Goal: Information Seeking & Learning: Learn about a topic

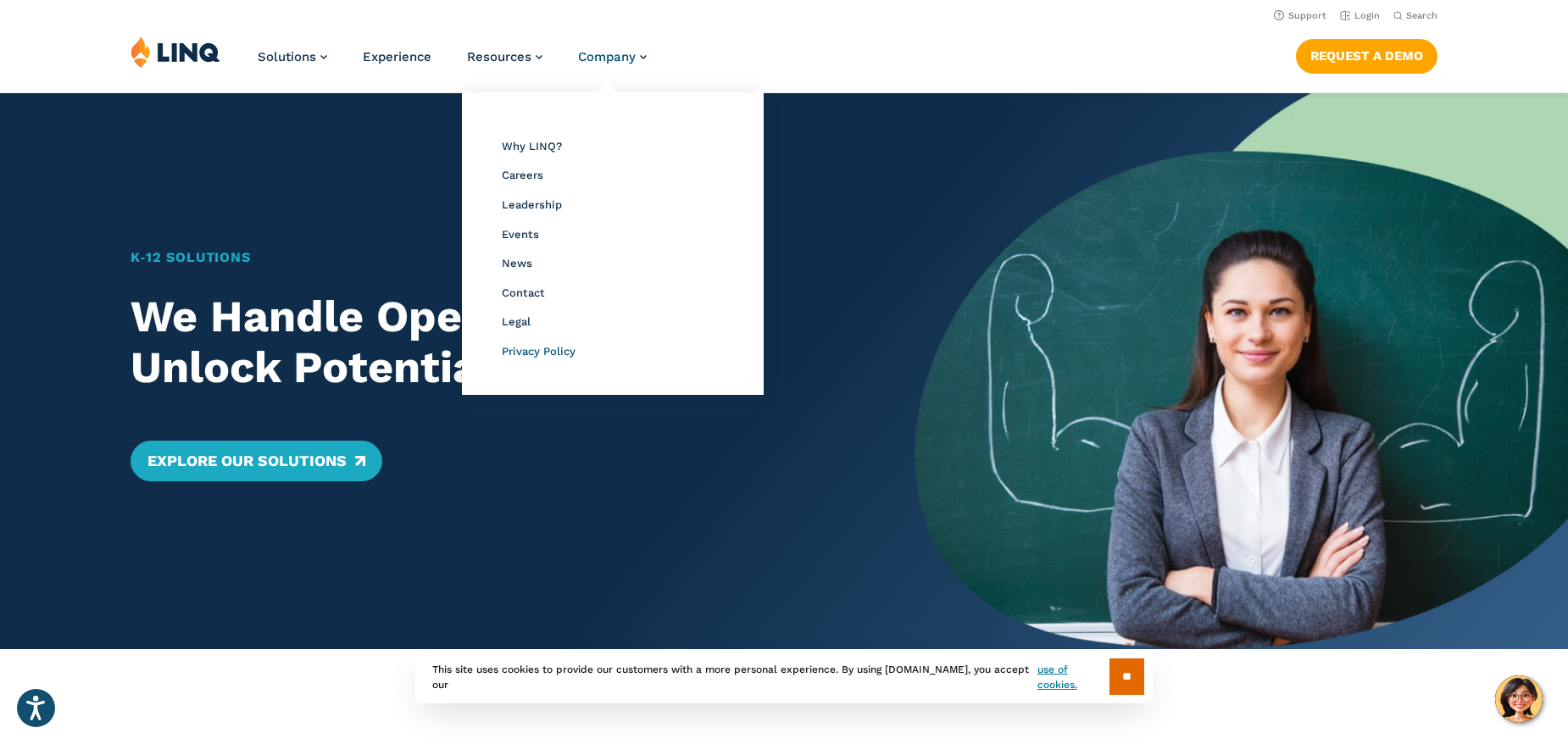
click at [558, 350] on span "Privacy Policy" at bounding box center [538, 350] width 74 height 13
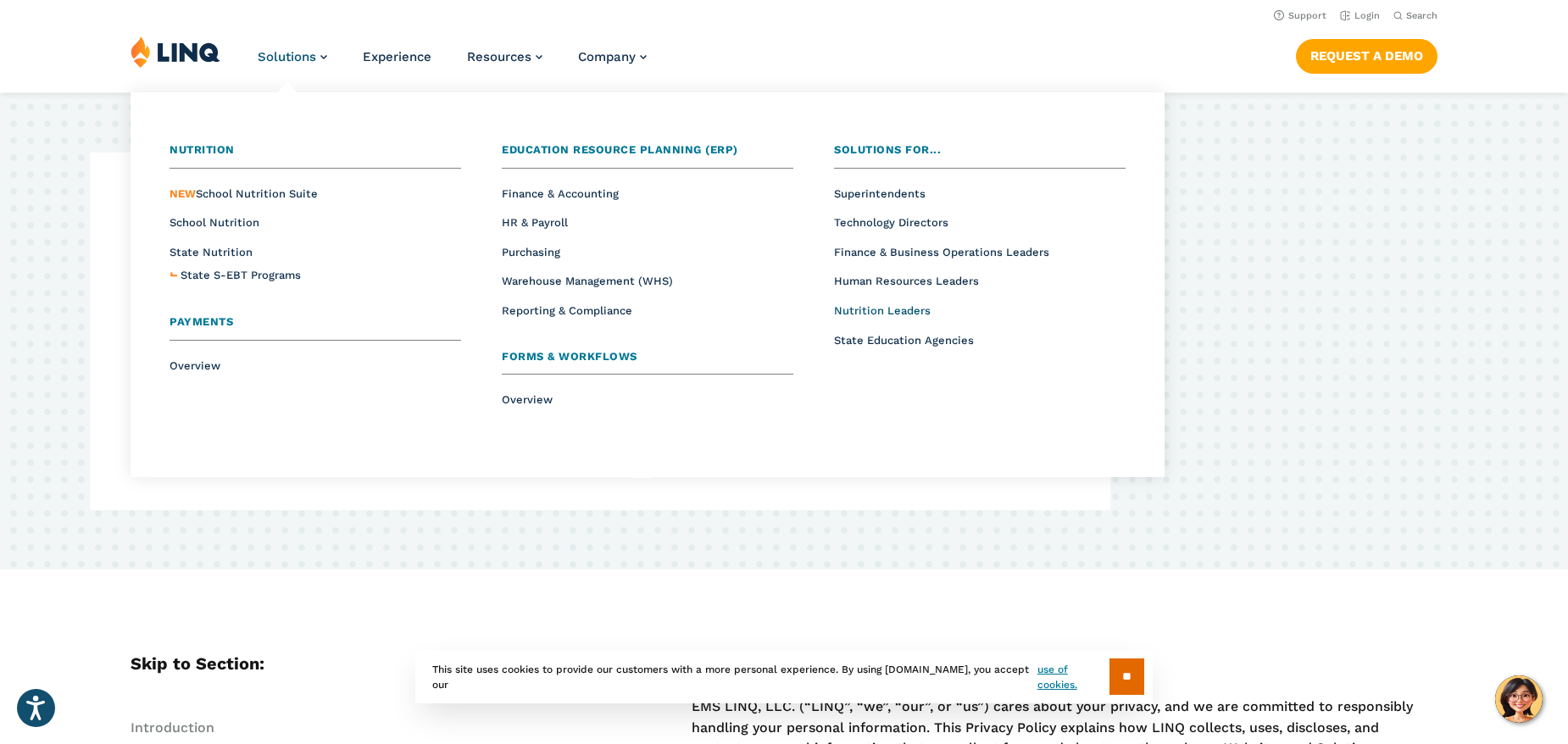
click at [855, 306] on span "Nutrition Leaders" at bounding box center [882, 310] width 96 height 13
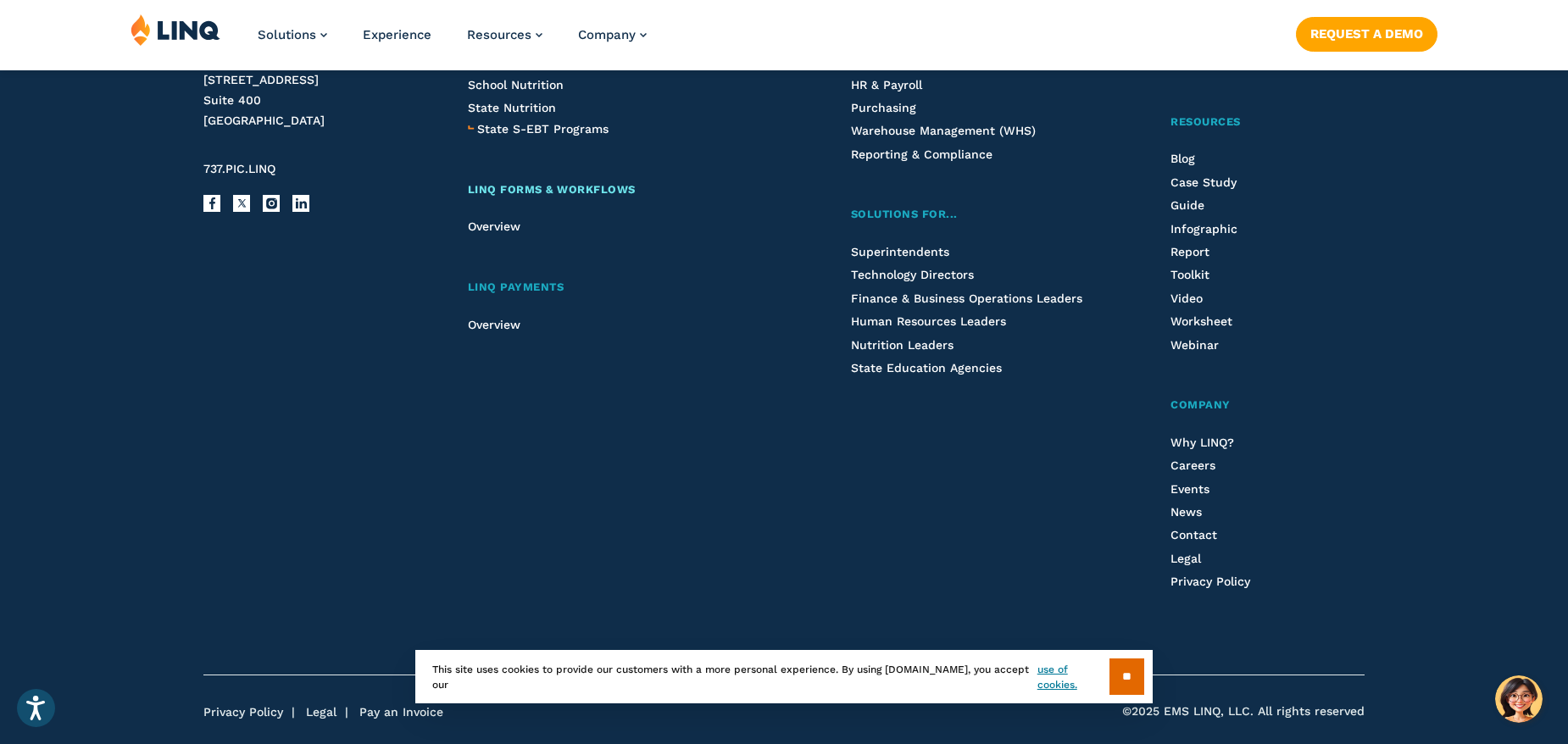
scroll to position [4380, 0]
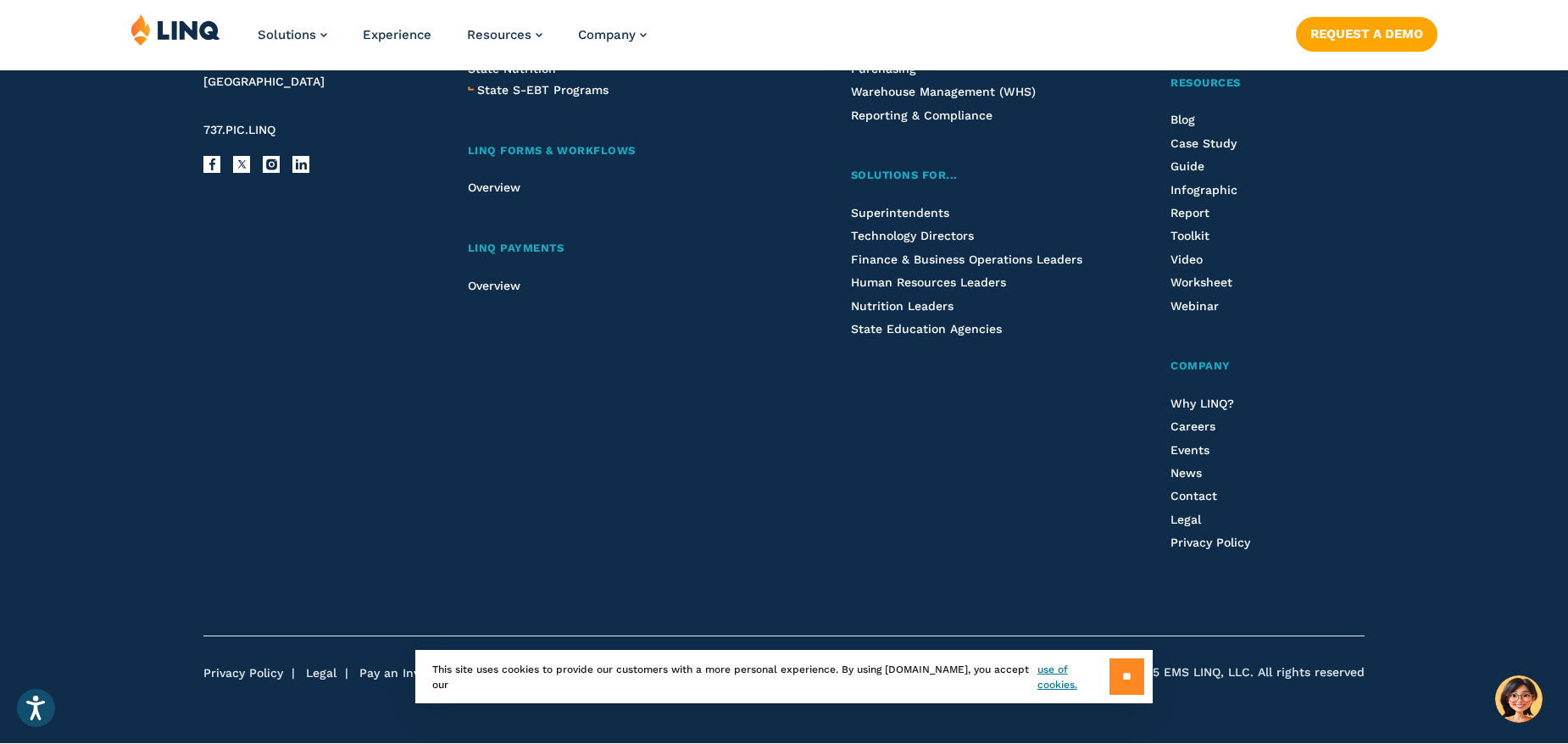
click at [1123, 680] on input "**" at bounding box center [1127, 677] width 35 height 37
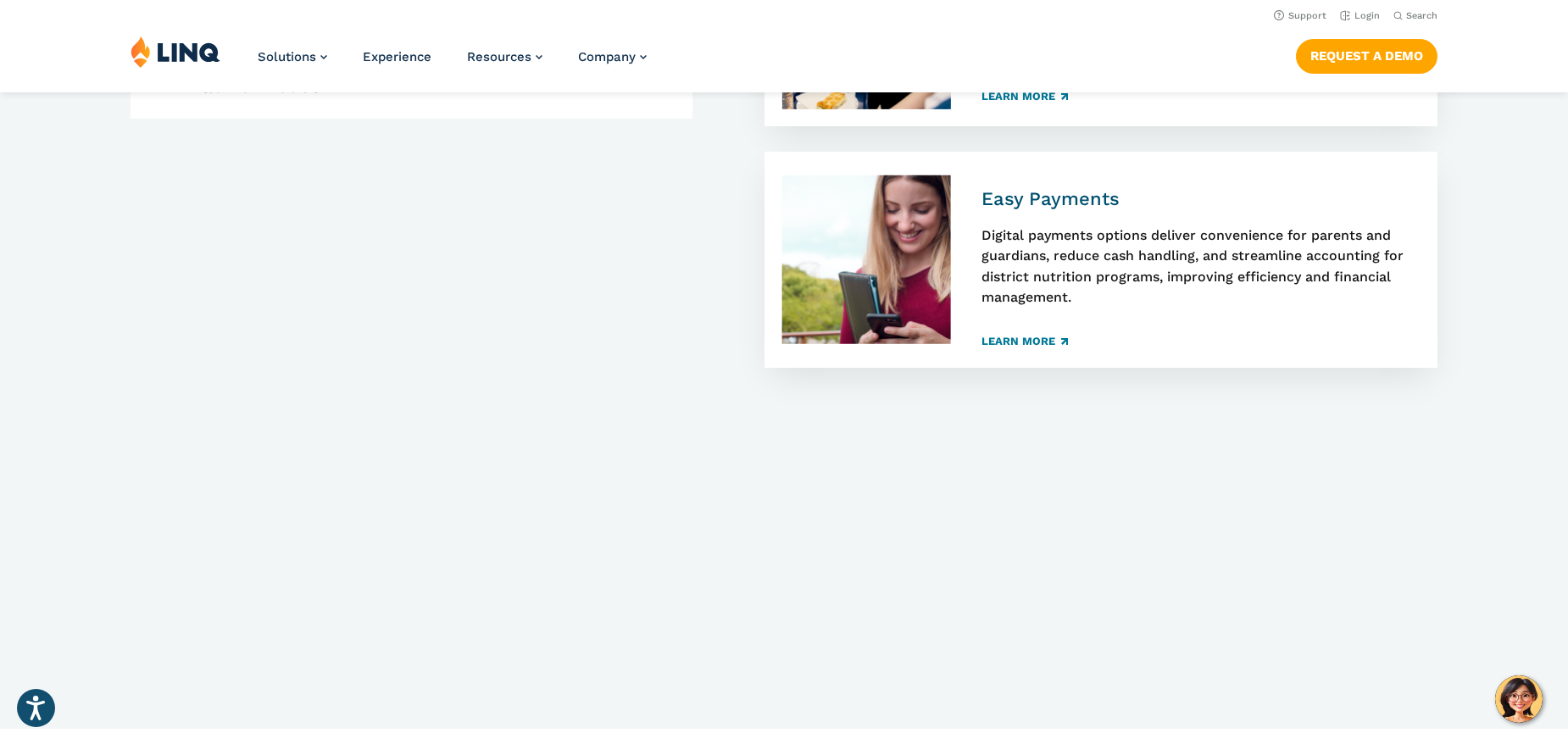
scroll to position [0, 0]
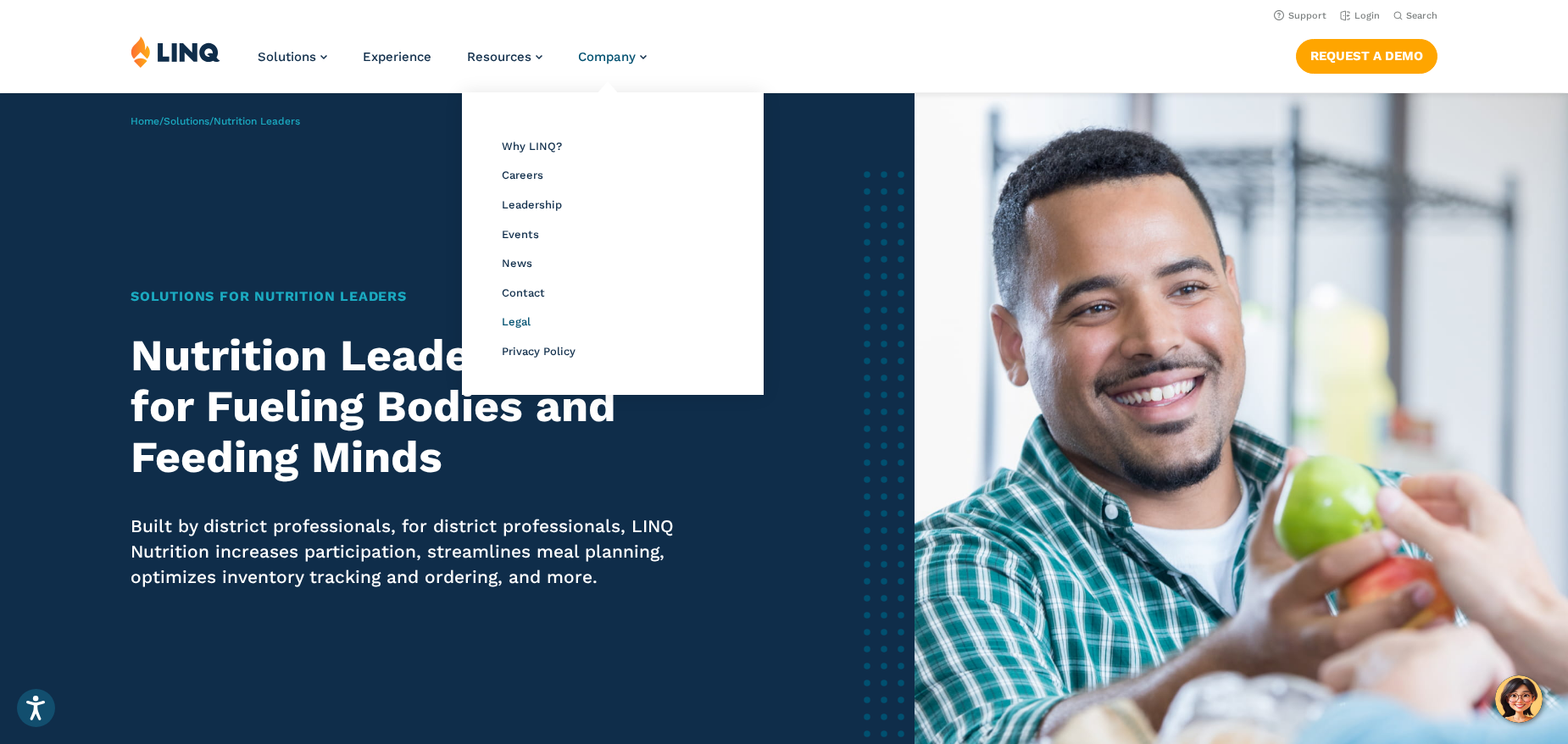
click at [520, 321] on span "Legal" at bounding box center [516, 321] width 29 height 13
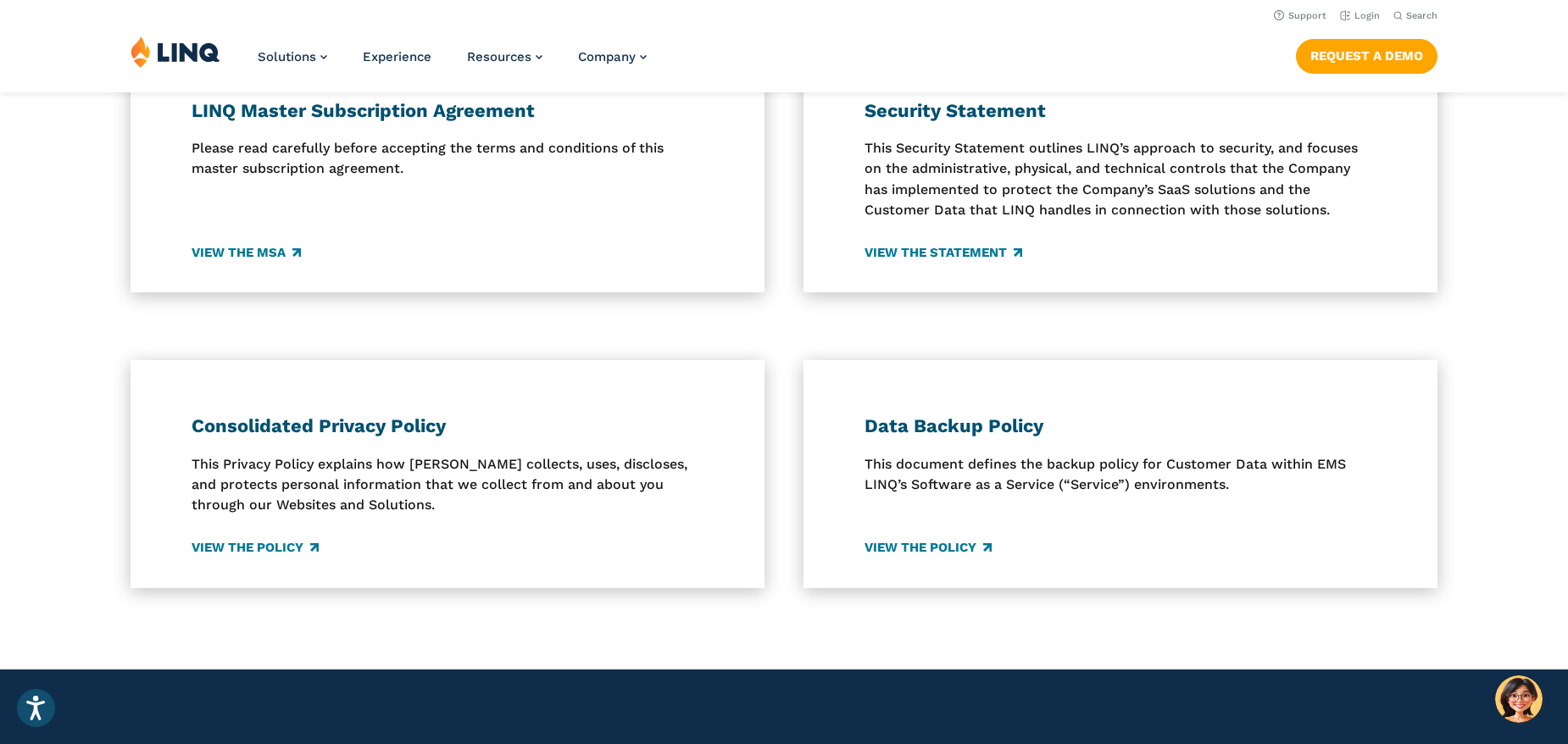
scroll to position [397, 0]
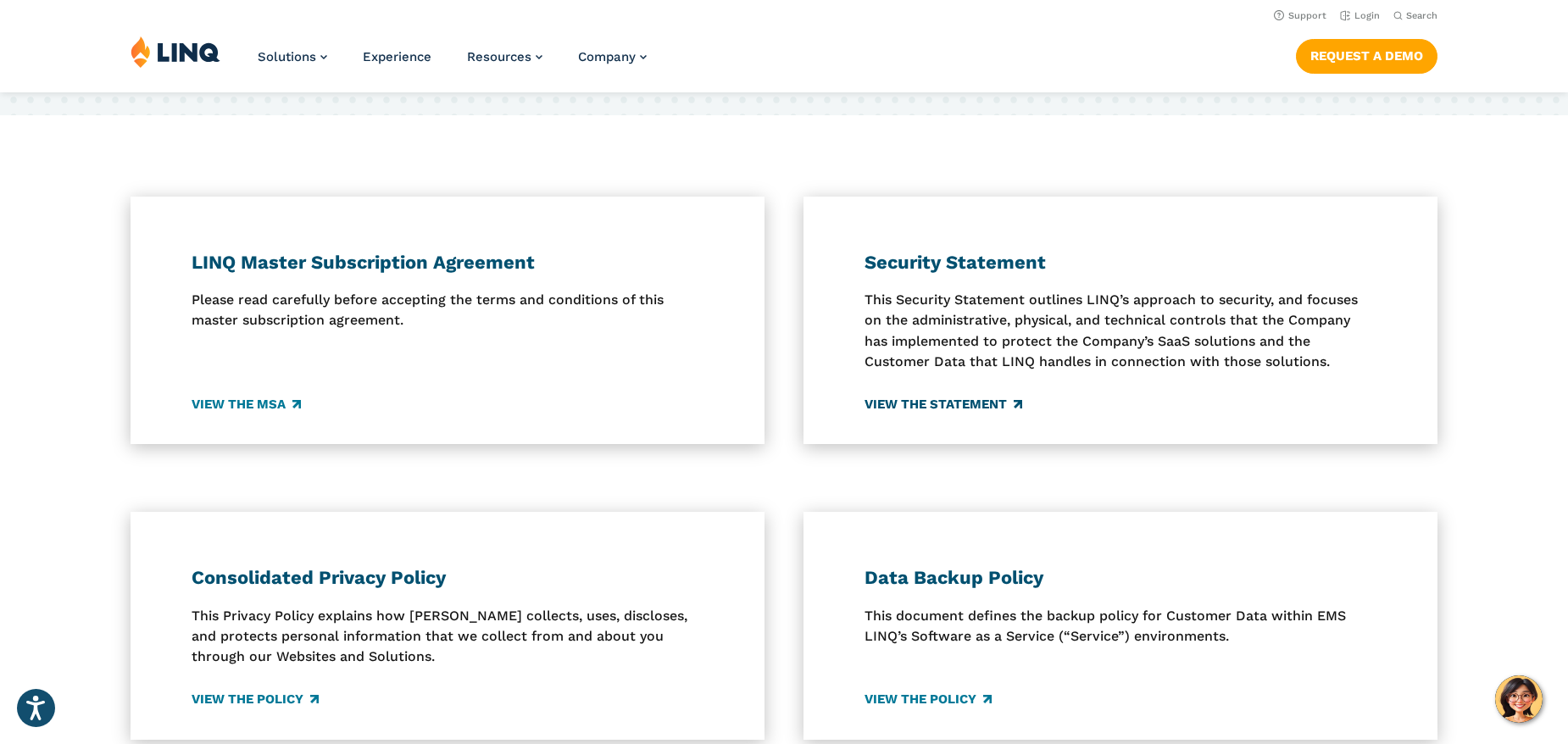
click at [907, 395] on link "View the Statement" at bounding box center [943, 403] width 158 height 18
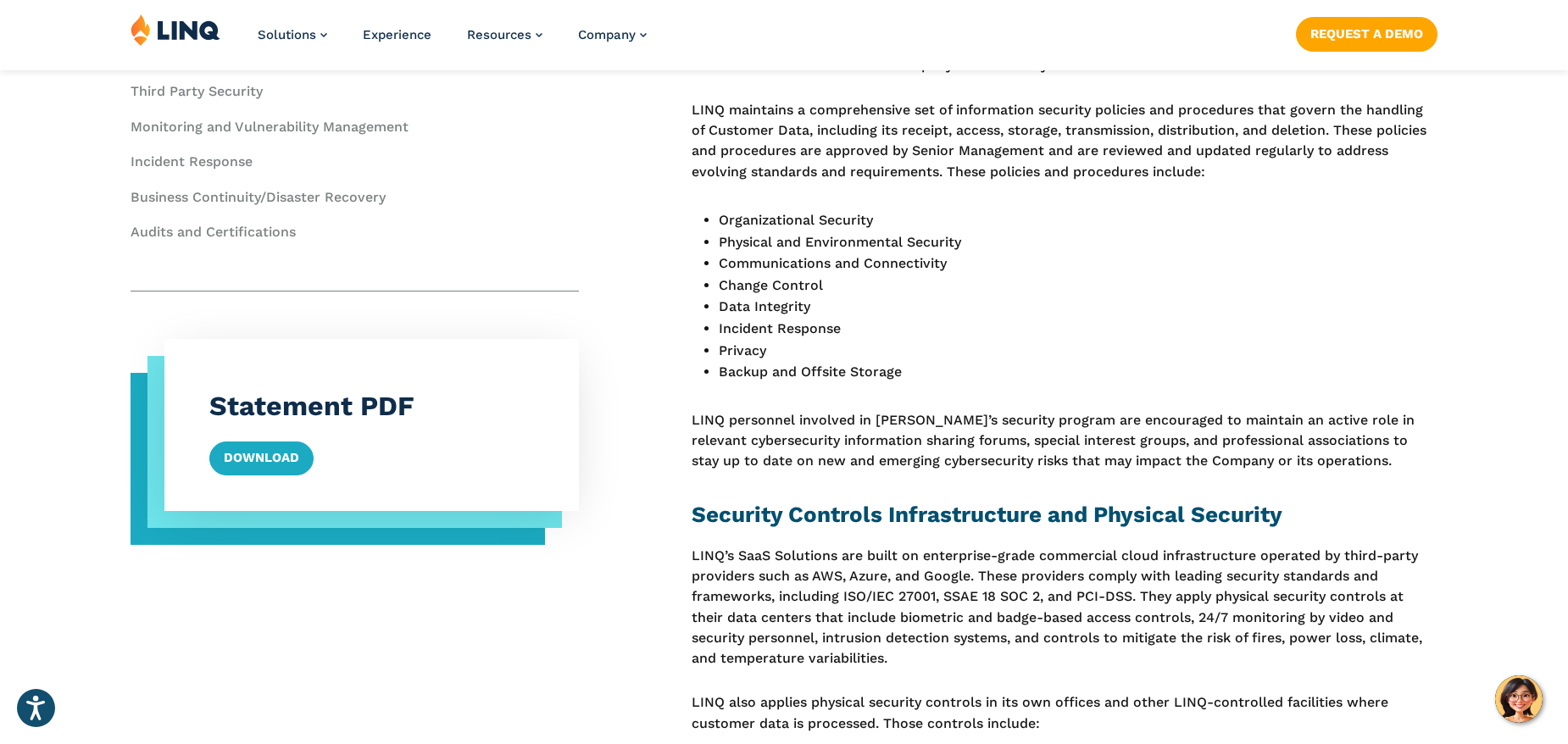
scroll to position [884, 0]
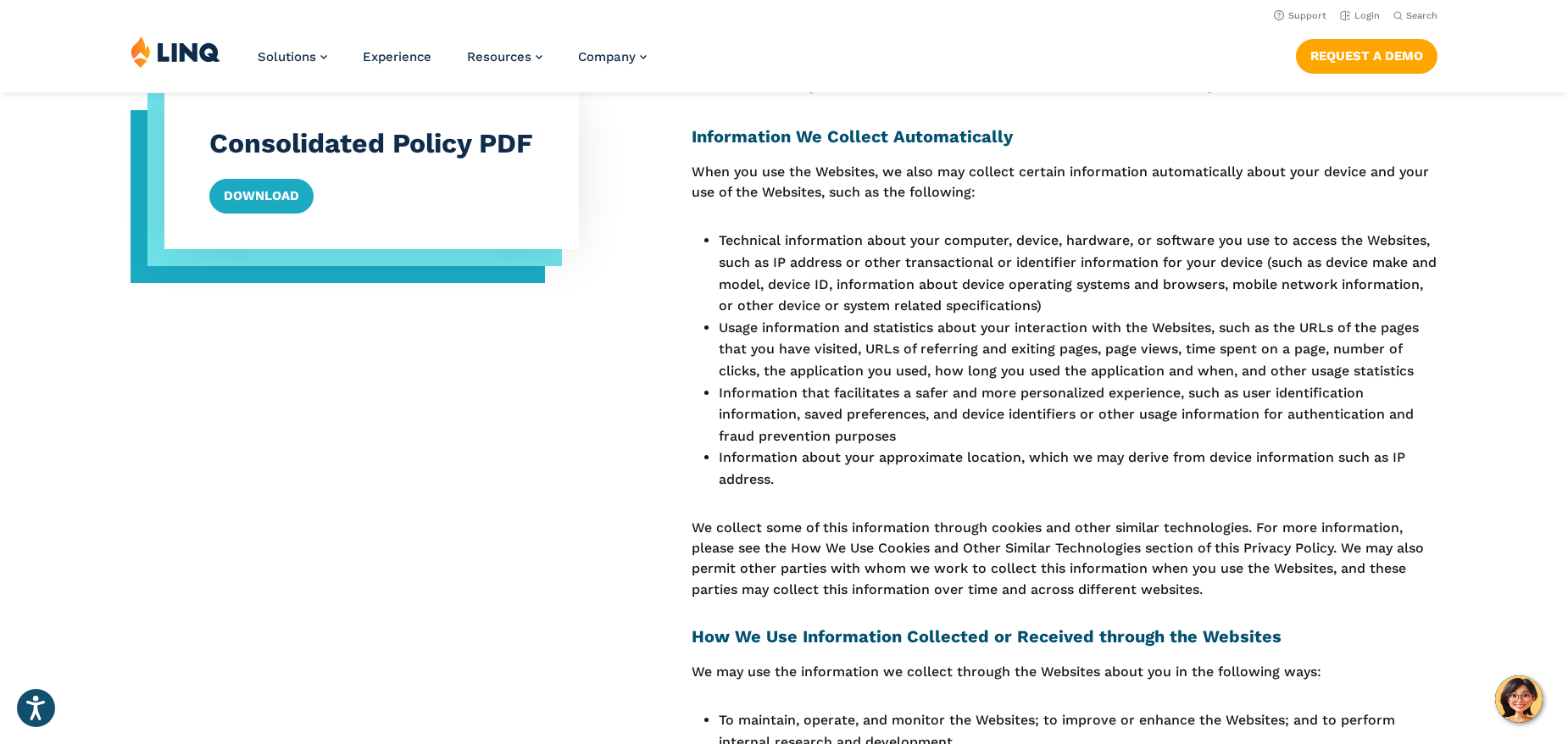
scroll to position [1464, 0]
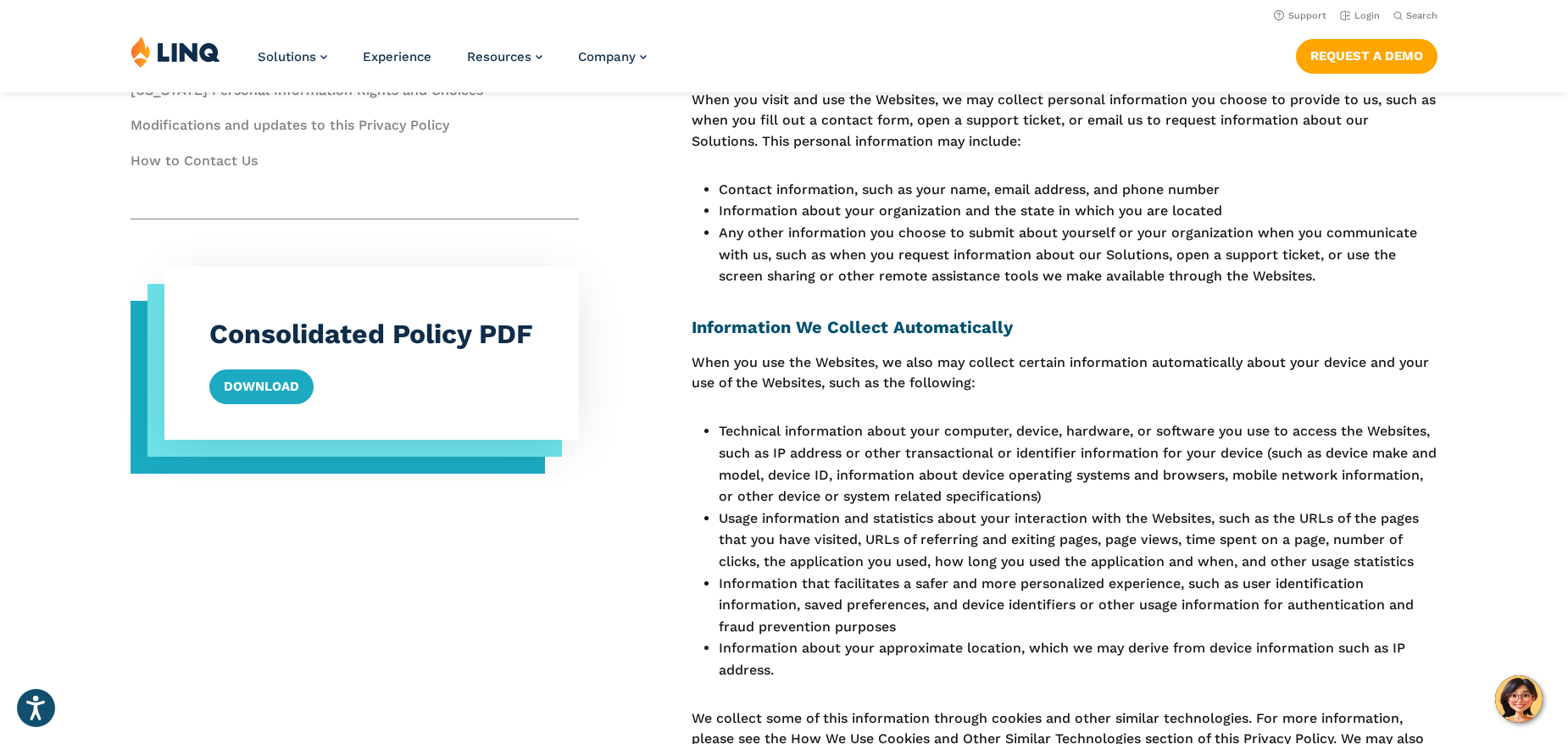
drag, startPoint x: 30, startPoint y: 140, endPoint x: 45, endPoint y: 131, distance: 17.5
